Goal: Task Accomplishment & Management: Use online tool/utility

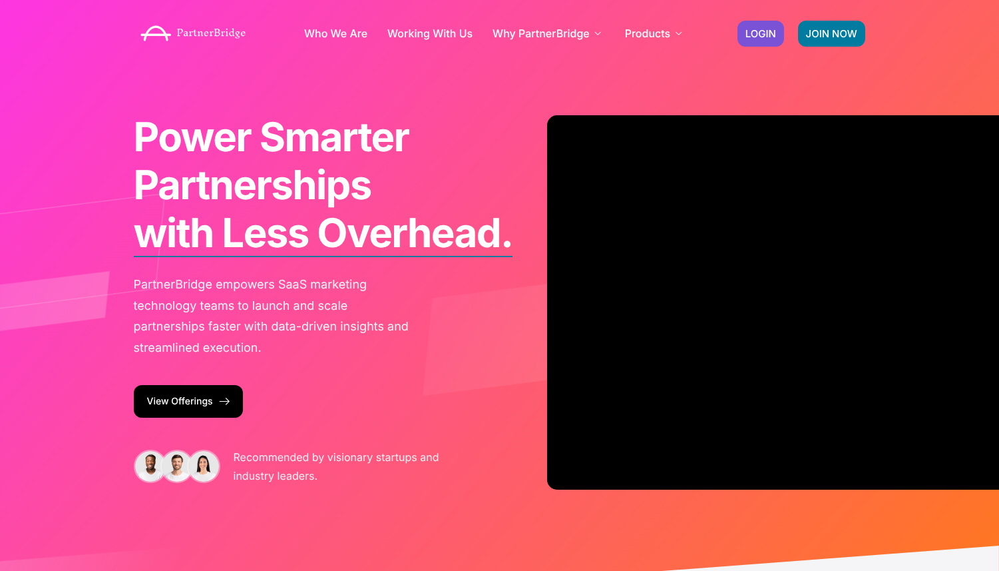
click at [728, 31] on div "Who We Are Working With Us Why PartnerBridge For Our Clients For Solutions Part…" at bounding box center [500, 33] width 746 height 53
click at [748, 43] on link "LOGIN" at bounding box center [761, 34] width 47 height 26
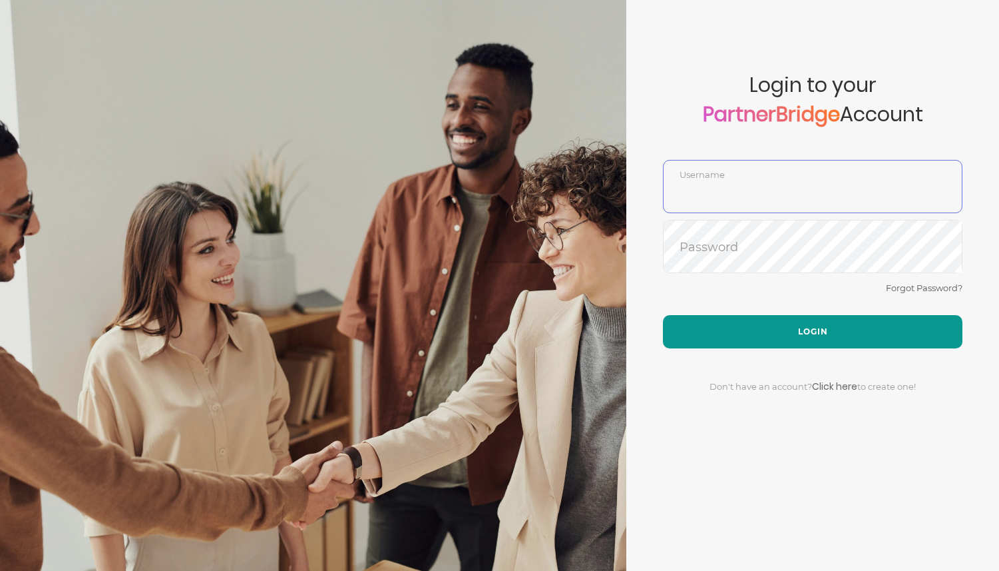
type input "DemoUser"
click at [764, 316] on button "Login" at bounding box center [813, 331] width 300 height 33
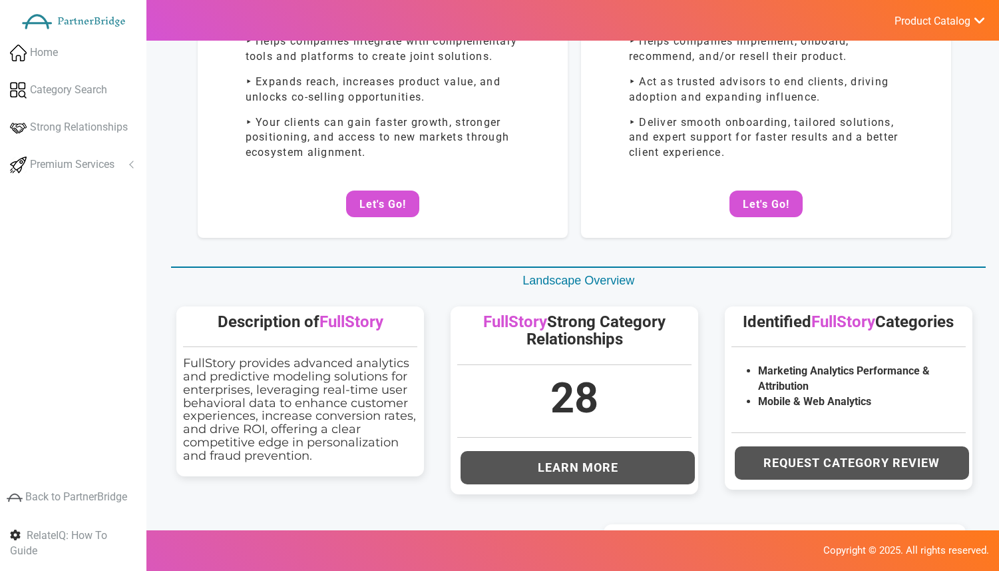
scroll to position [165, 0]
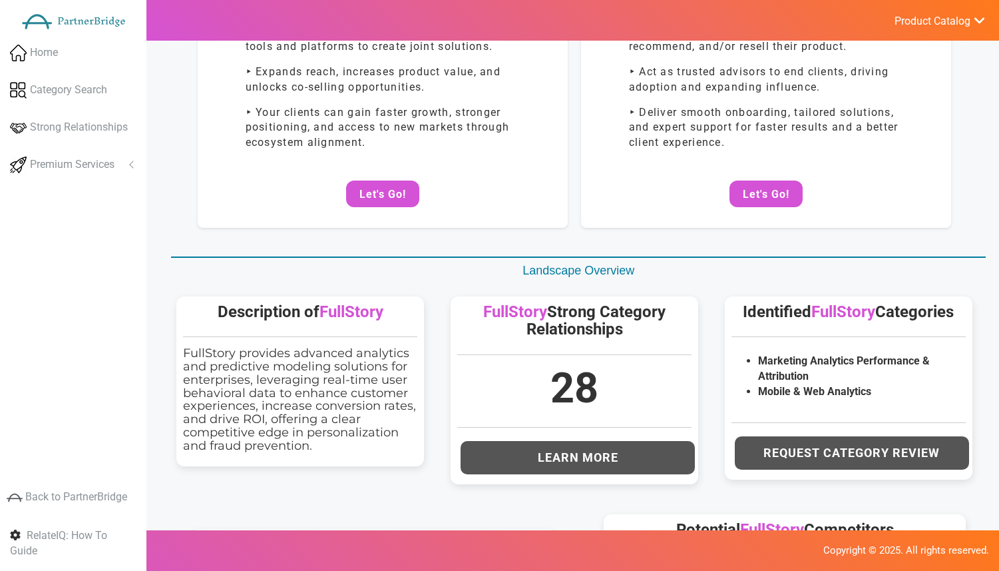
click at [499, 312] on span "FullStory" at bounding box center [515, 311] width 64 height 19
click at [451, 282] on div "Welcome to RelateIQ , DemoUser ! Get Started With... Potential Technology Partn…" at bounding box center [574, 431] width 823 height 1065
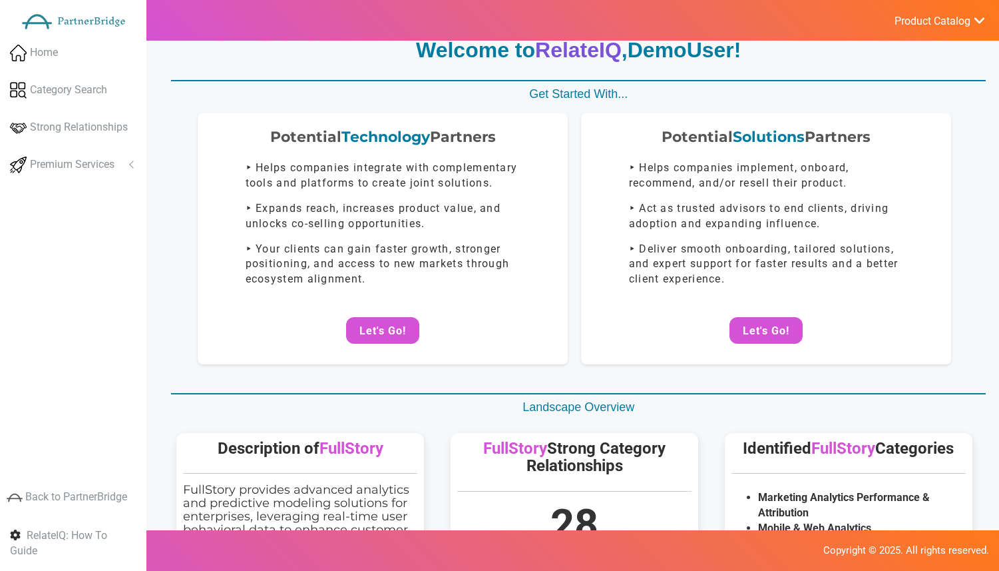
scroll to position [0, 0]
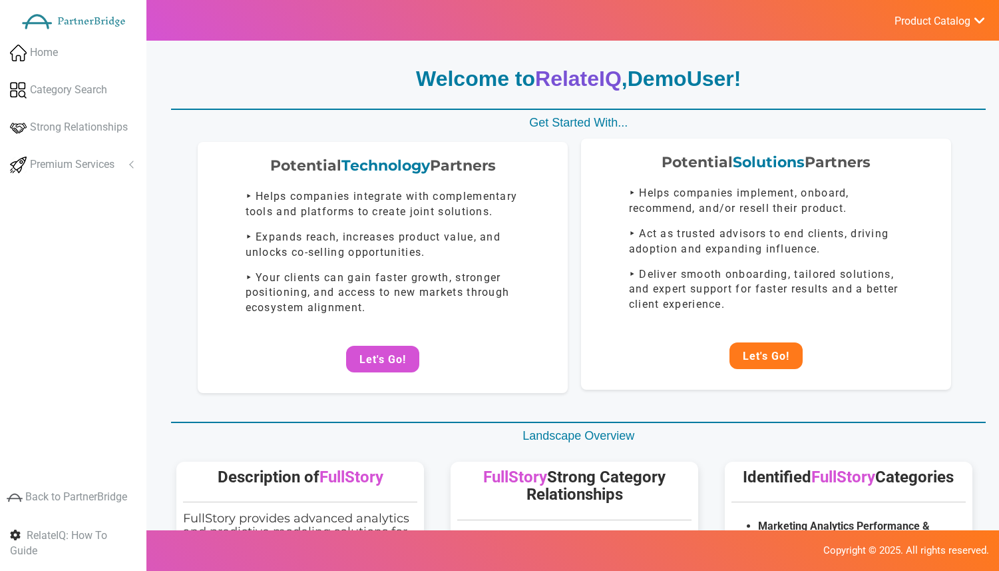
click at [773, 359] on button "Let's Go!" at bounding box center [766, 355] width 73 height 27
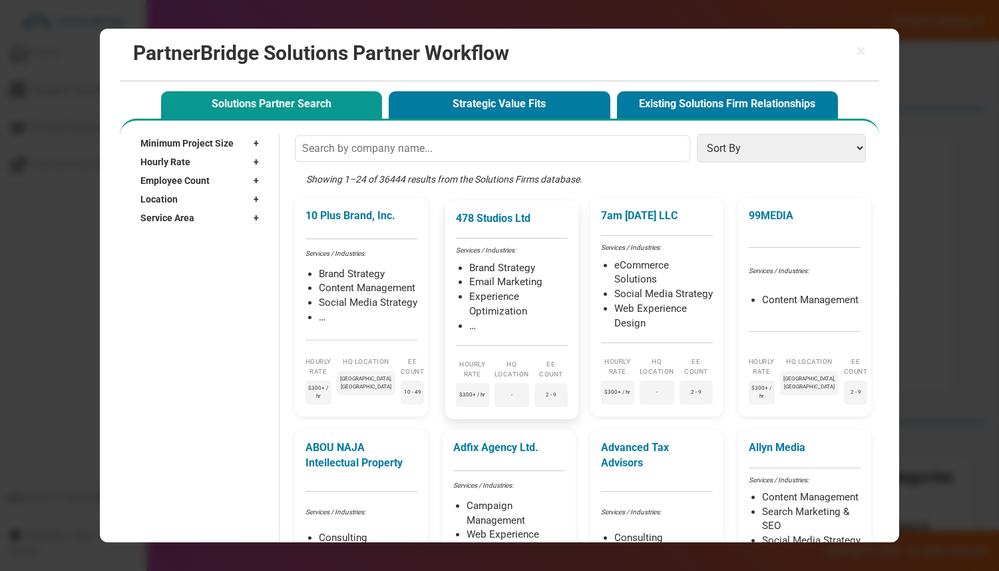
click at [521, 266] on li "Brand Strategy" at bounding box center [518, 268] width 99 height 15
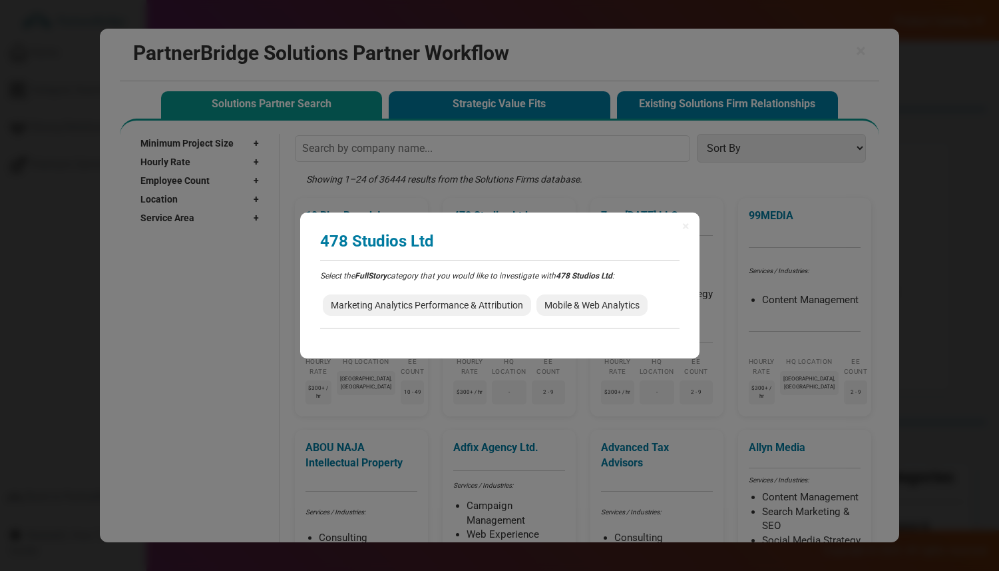
click at [467, 273] on p "Select the FullStory category that you would like to investigate with 478 Studi…" at bounding box center [499, 275] width 359 height 11
click at [469, 314] on span "Marketing Analytics Performance & Attribution" at bounding box center [427, 304] width 208 height 21
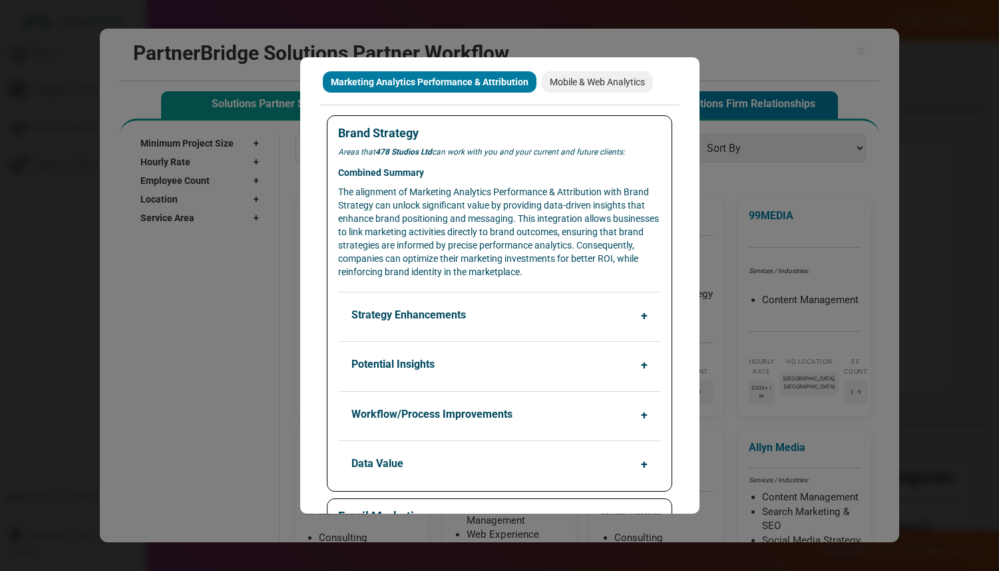
scroll to position [69, 0]
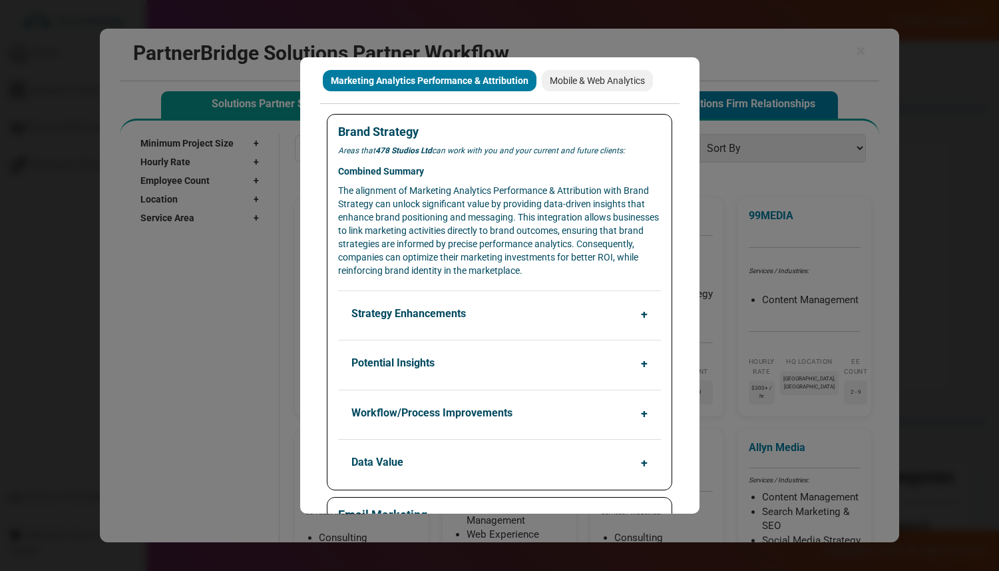
click at [475, 301] on button "Strategy Enhancements" at bounding box center [503, 313] width 322 height 25
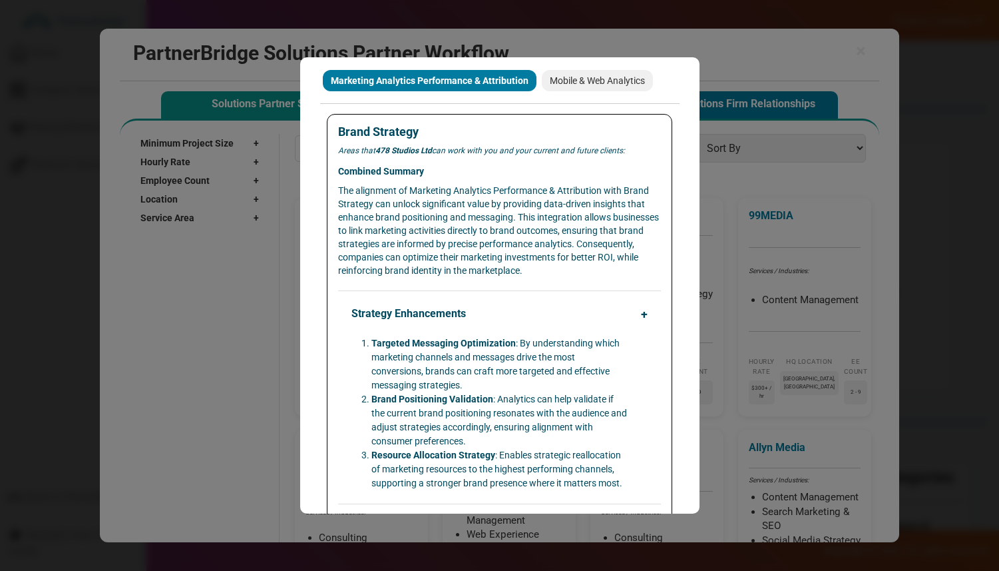
scroll to position [0, 0]
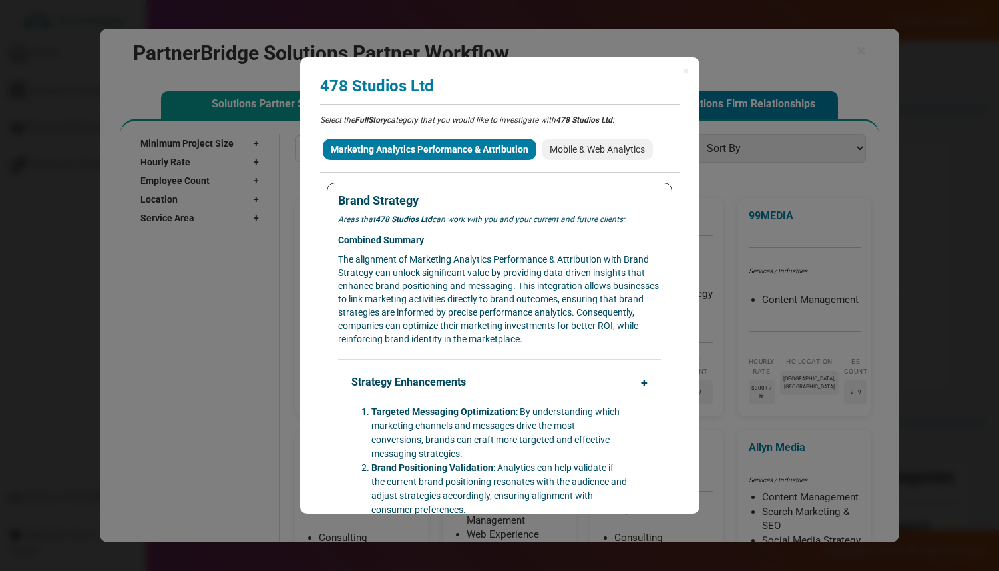
click at [415, 97] on div "478 Studios Ltd" at bounding box center [499, 91] width 359 height 28
click at [413, 87] on h3 "478 Studios Ltd" at bounding box center [499, 85] width 359 height 17
click at [682, 73] on span "×" at bounding box center [685, 70] width 7 height 13
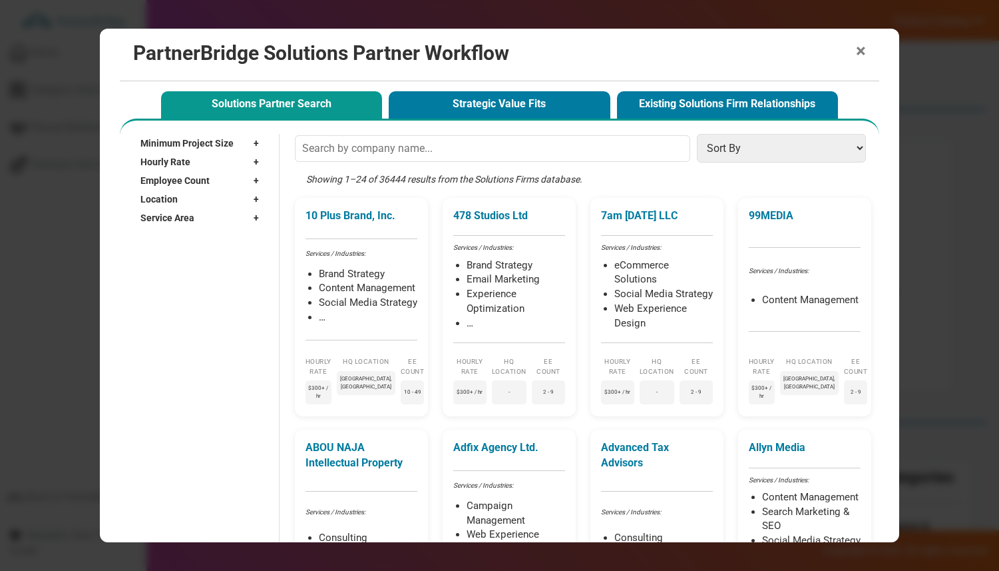
click at [859, 55] on span "×" at bounding box center [861, 51] width 10 height 19
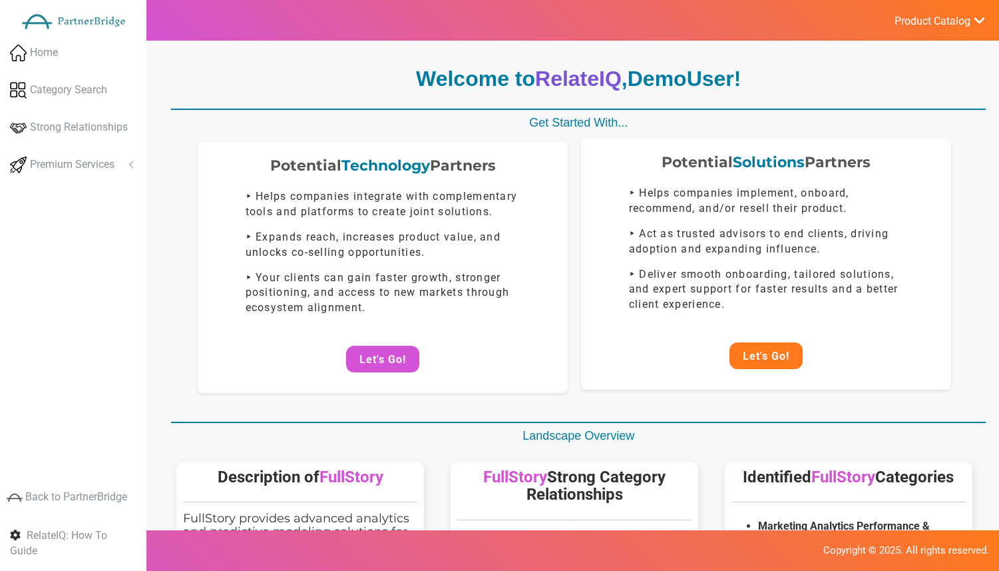
click at [784, 360] on button "Let's Go!" at bounding box center [766, 355] width 73 height 27
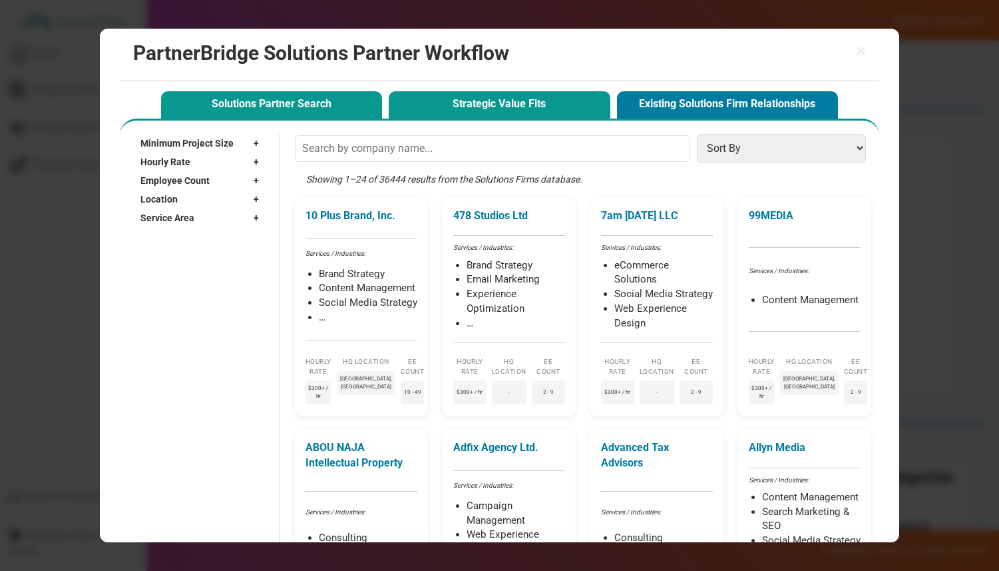
click at [481, 99] on button "Strategic Value Fits" at bounding box center [499, 104] width 221 height 27
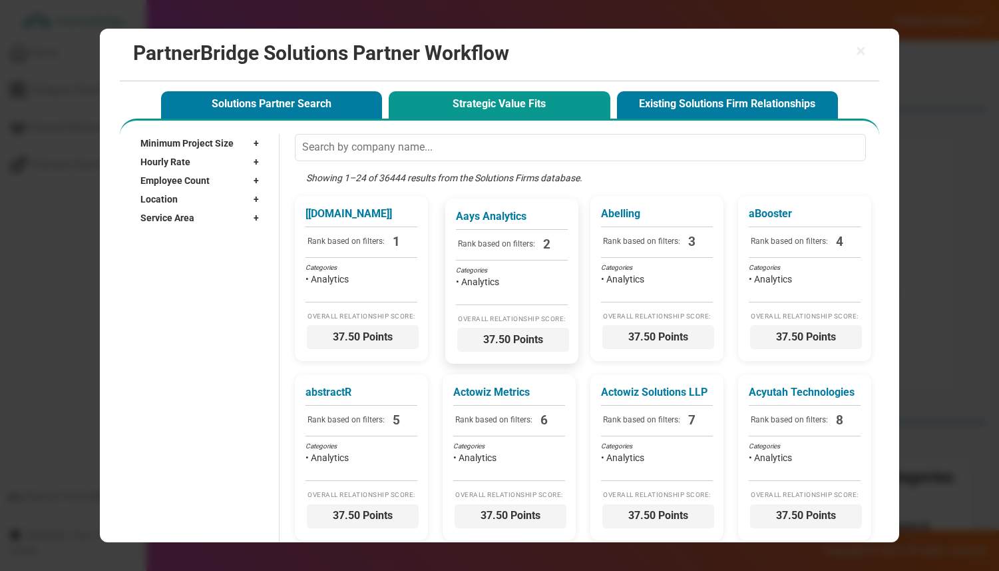
click at [559, 313] on div "Aays Analytics Rank based on filters: 2 Categories • Analytics Overall Relation…" at bounding box center [511, 280] width 133 height 165
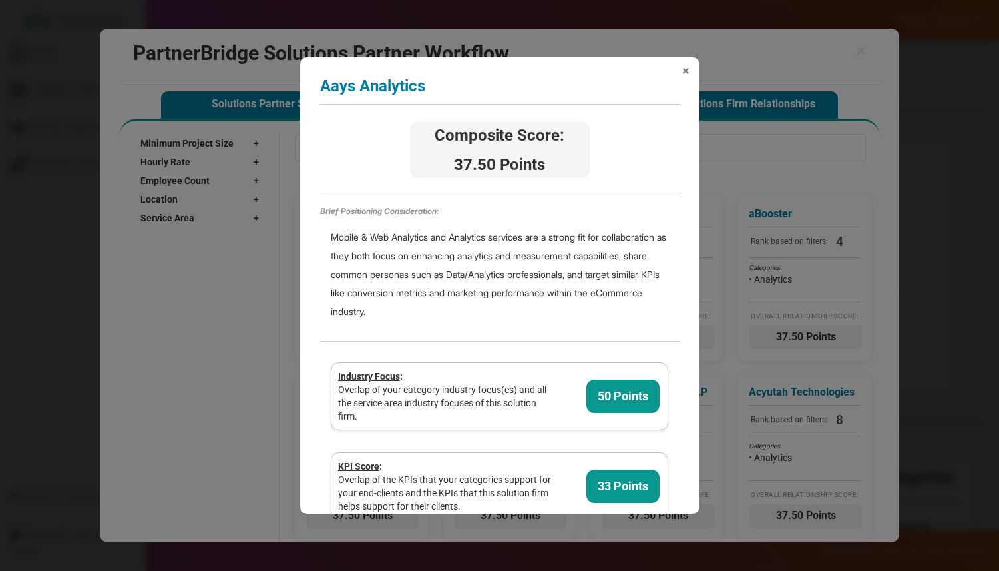
click at [686, 71] on span "×" at bounding box center [685, 70] width 7 height 13
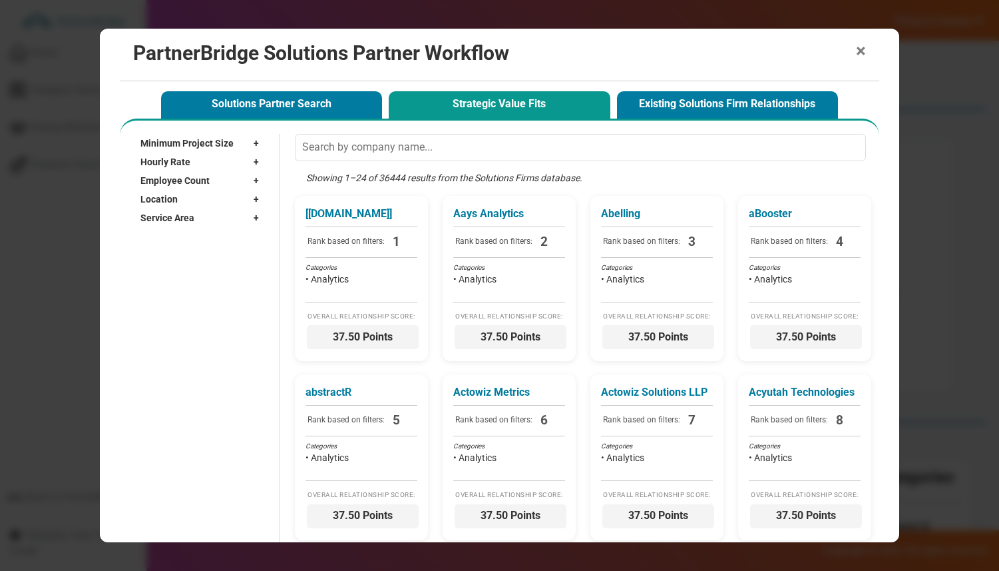
click at [864, 48] on span "×" at bounding box center [861, 51] width 10 height 19
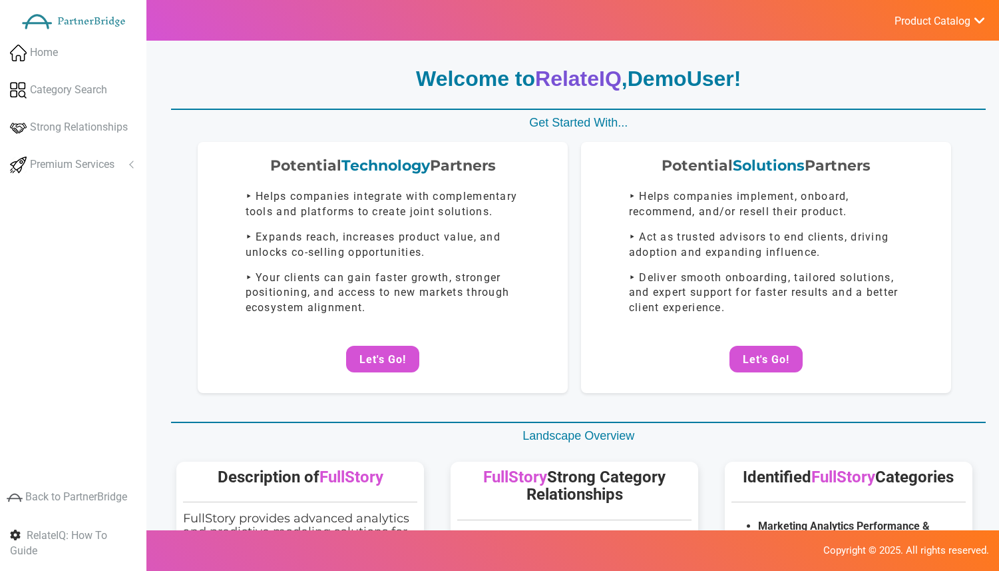
click at [913, 24] on span "Product Catalog" at bounding box center [933, 21] width 76 height 13
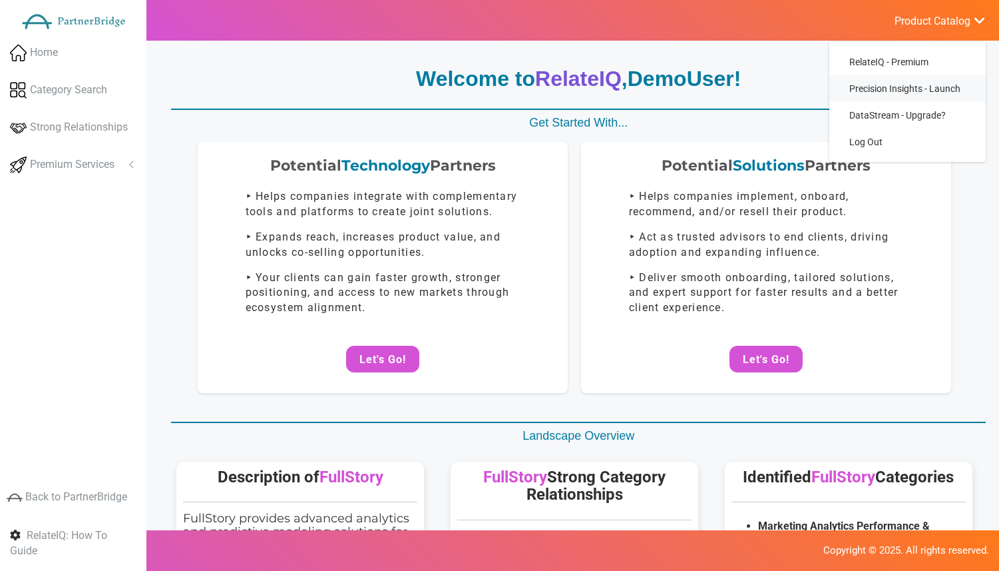
click at [899, 95] on link "Precision Insights - Launch" at bounding box center [907, 88] width 156 height 27
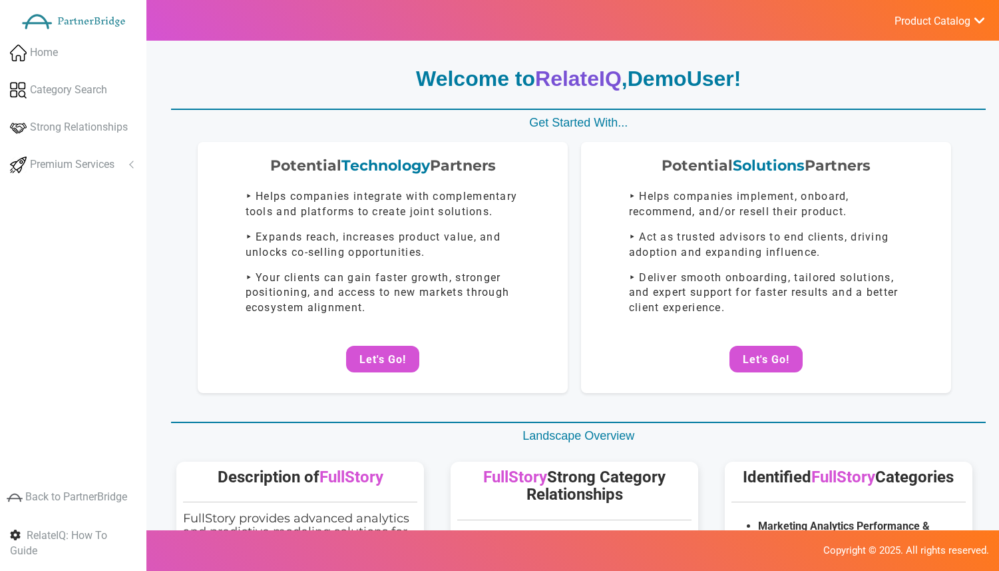
click at [950, 21] on span "Product Catalog" at bounding box center [933, 21] width 76 height 13
click at [898, 115] on span "DataStream - Upgrade?" at bounding box center [897, 115] width 97 height 11
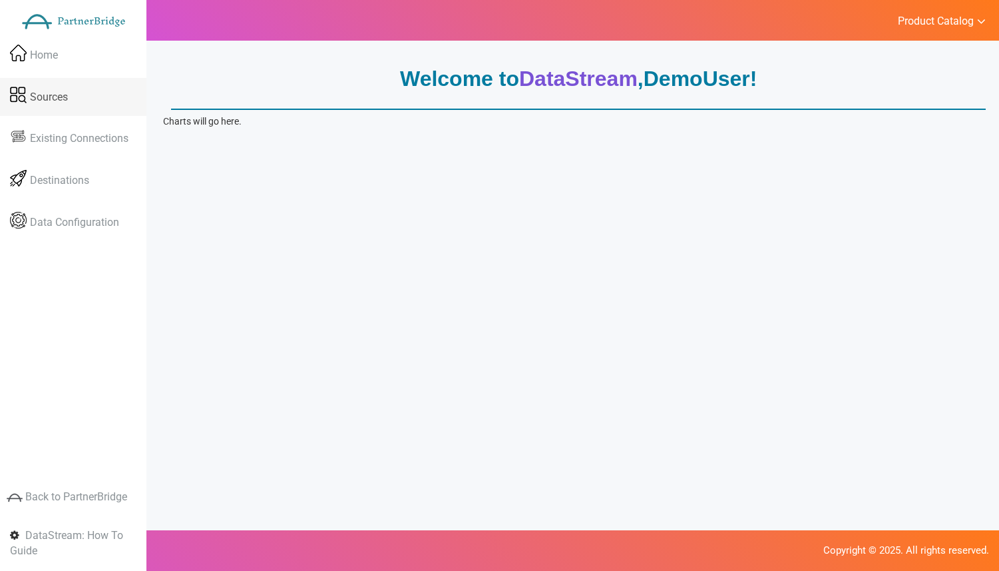
click at [31, 96] on span "Sources" at bounding box center [49, 96] width 38 height 15
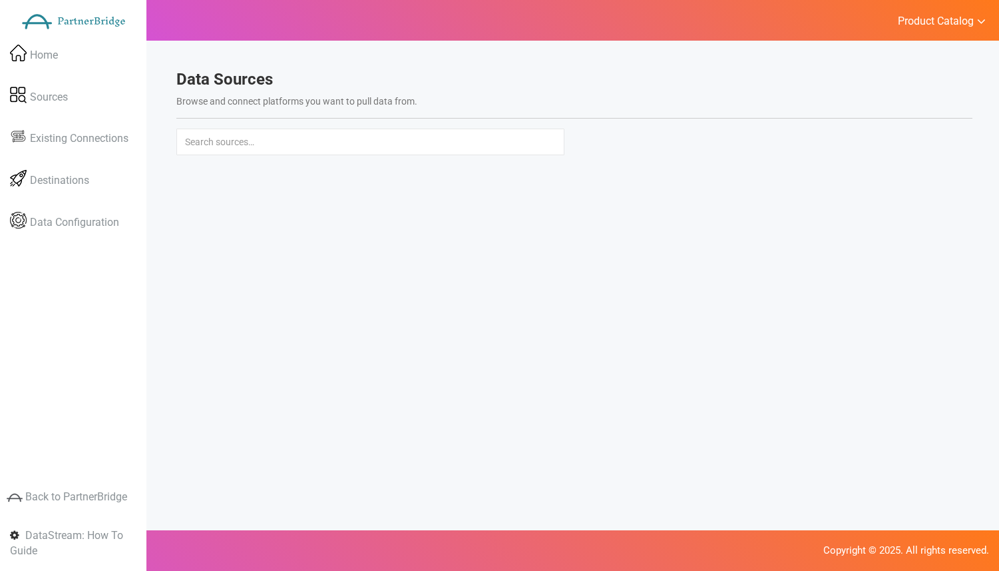
click at [481, 199] on div "Welcome to DataStream , DemoUser ! Charts will go here. Data Sources Browse and…" at bounding box center [574, 329] width 849 height 571
click at [252, 180] on h4 "HubSpot" at bounding box center [268, 178] width 162 height 13
click at [238, 252] on div "Welcome to DataStream , DemoUser ! Charts will go here. Data Sources Browse and…" at bounding box center [574, 160] width 823 height 206
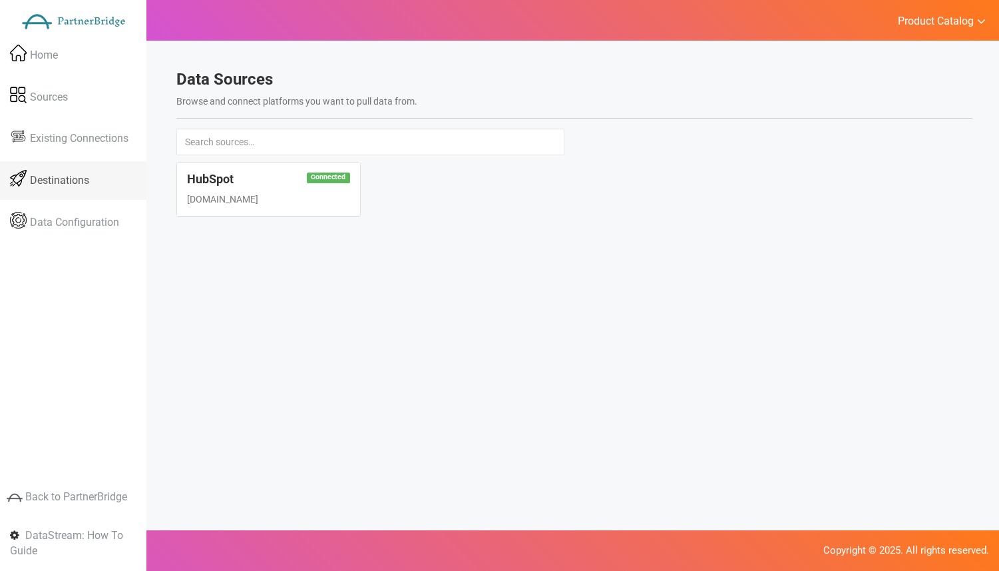
click at [64, 186] on span "Destinations" at bounding box center [59, 180] width 59 height 15
